Goal: Task Accomplishment & Management: Use online tool/utility

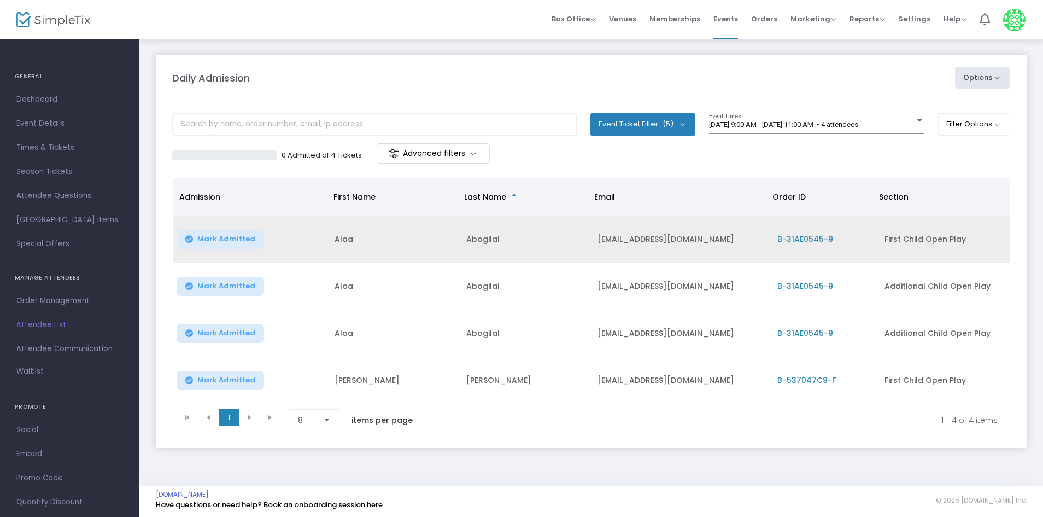
click at [230, 239] on span "Mark Admitted" at bounding box center [226, 239] width 58 height 9
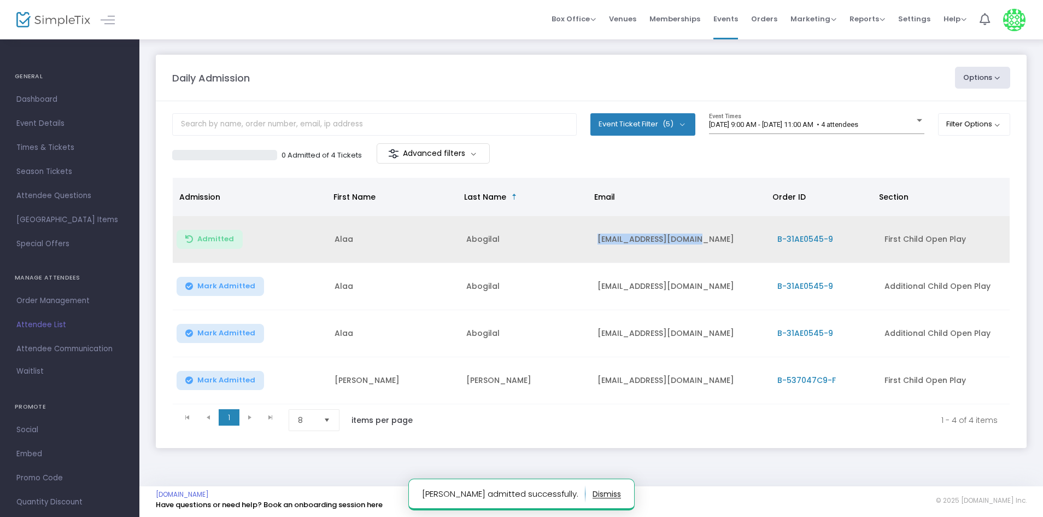
drag, startPoint x: 569, startPoint y: 232, endPoint x: 695, endPoint y: 236, distance: 126.3
click at [695, 236] on tr "Admitted [PERSON_NAME] [EMAIL_ADDRESS][DOMAIN_NAME] B-31AE0545-9 First Child Op…" at bounding box center [591, 239] width 837 height 47
copy tr "[EMAIL_ADDRESS][DOMAIN_NAME]"
click at [551, 235] on td "Abogilal" at bounding box center [526, 239] width 132 height 47
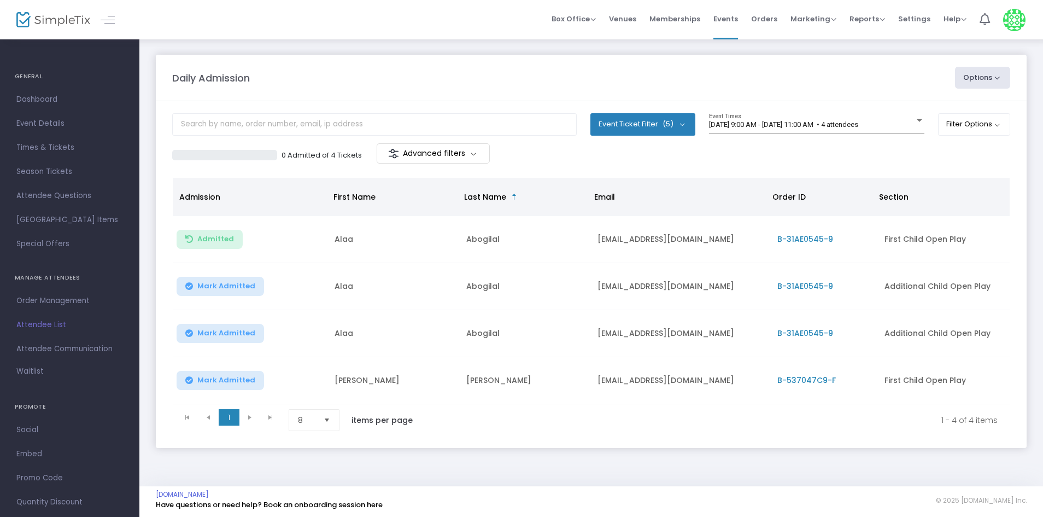
click at [738, 113] on m-panel-content "Event Ticket Filter (5) Select All First Child Open Play Additional Child Open …" at bounding box center [591, 274] width 871 height 347
click at [739, 117] on div "[DATE] 9:00 AM - [DATE] 11:00 AM • 4 attendees Event Times" at bounding box center [816, 123] width 215 height 21
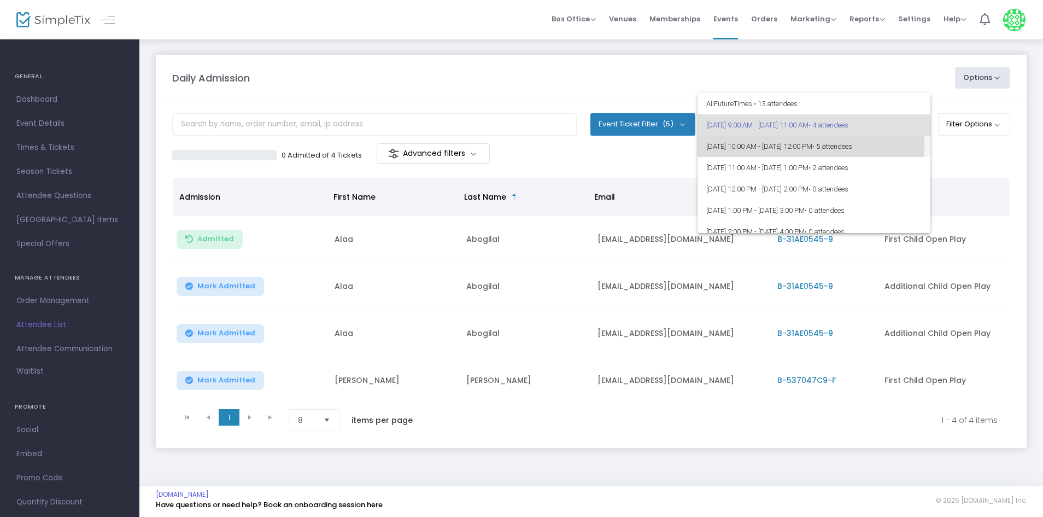
click at [762, 147] on span "[DATE] 10:00 AM - [DATE] 12:00 PM • 5 attendees" at bounding box center [813, 146] width 215 height 21
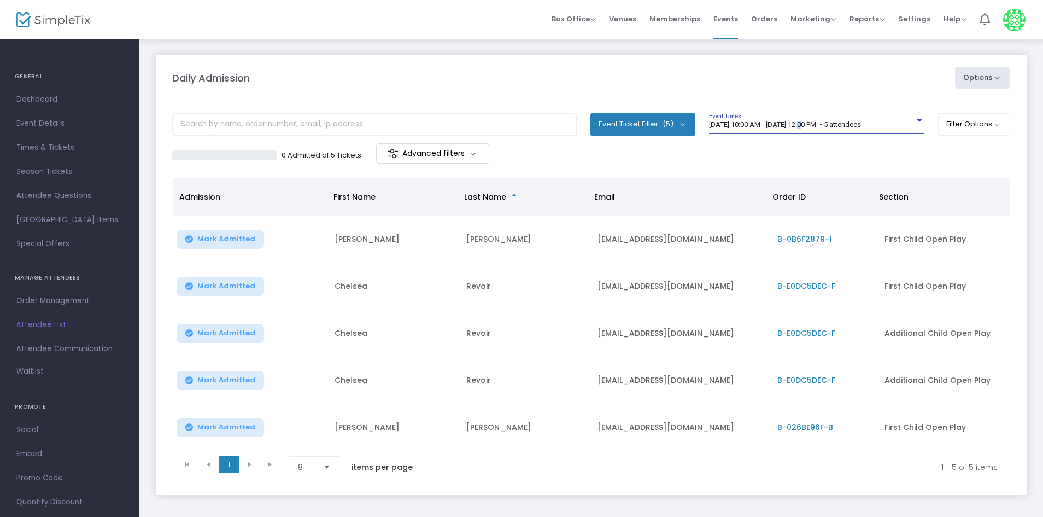
click at [806, 123] on span "[DATE] 10:00 AM - [DATE] 12:00 PM • 5 attendees" at bounding box center [785, 124] width 152 height 8
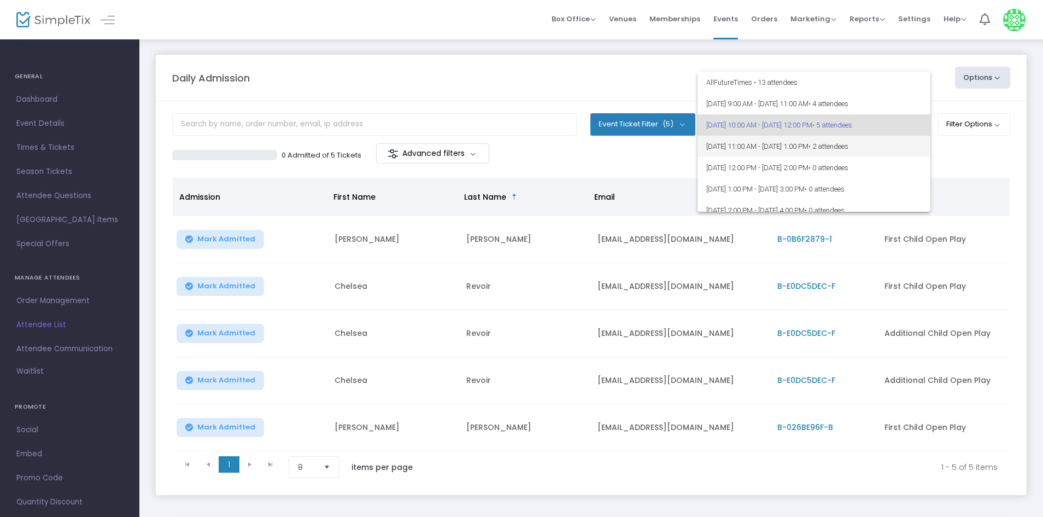
click at [811, 151] on span "[DATE] 11:00 AM - [DATE] 1:00 PM • 2 attendees" at bounding box center [813, 146] width 215 height 21
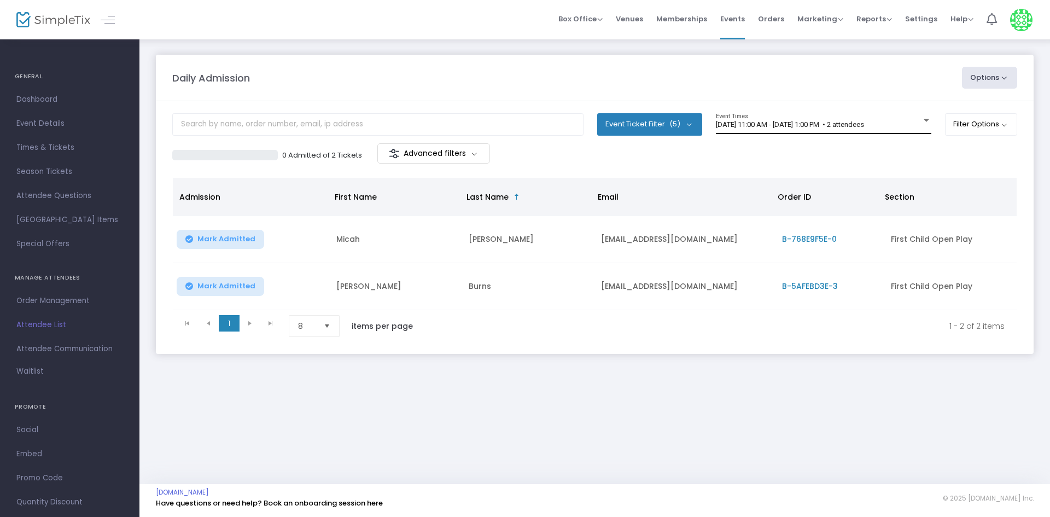
click at [792, 131] on div "[DATE] 11:00 AM - [DATE] 1:00 PM • 2 attendees Event Times" at bounding box center [823, 123] width 215 height 21
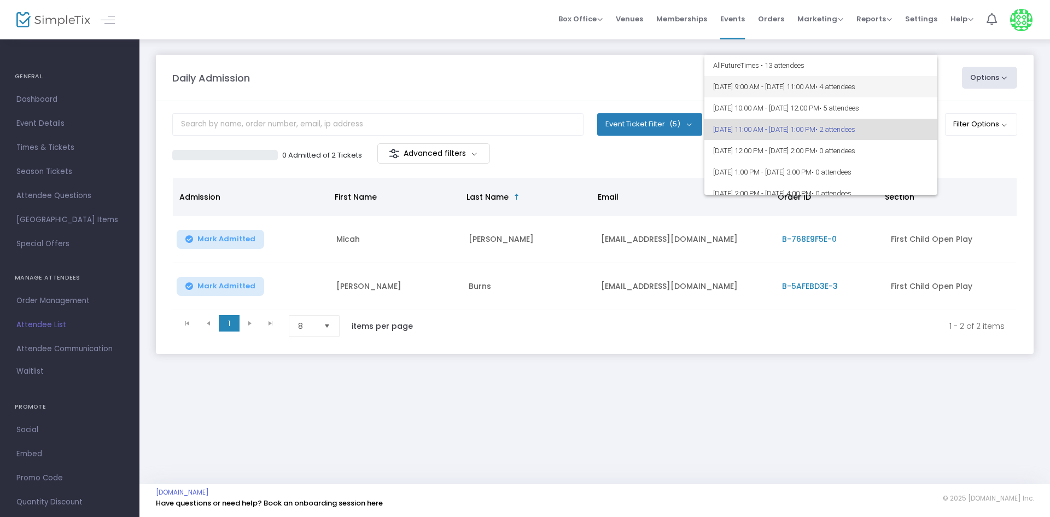
click at [787, 86] on span "[DATE] 9:00 AM - [DATE] 11:00 AM • 4 attendees" at bounding box center [820, 86] width 215 height 21
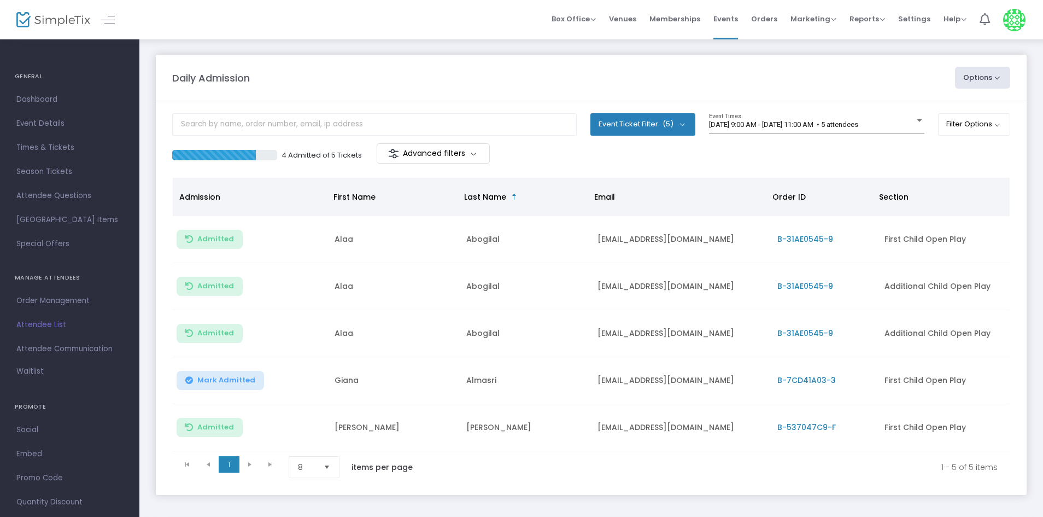
click at [243, 376] on span "Mark Admitted" at bounding box center [226, 380] width 58 height 9
